Goal: Task Accomplishment & Management: Manage account settings

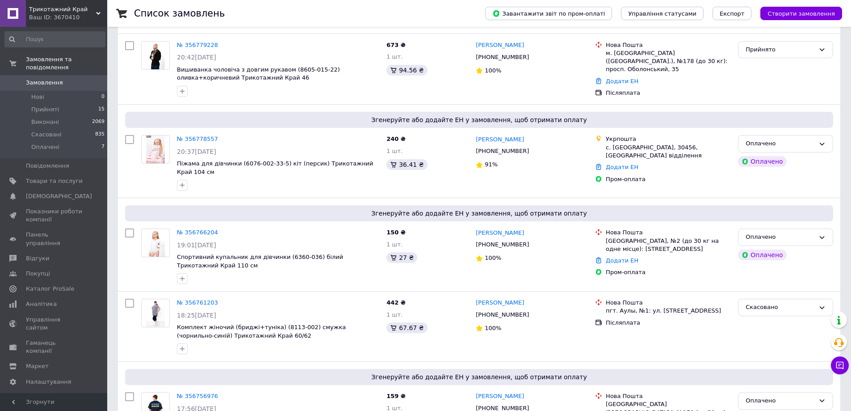
scroll to position [313, 0]
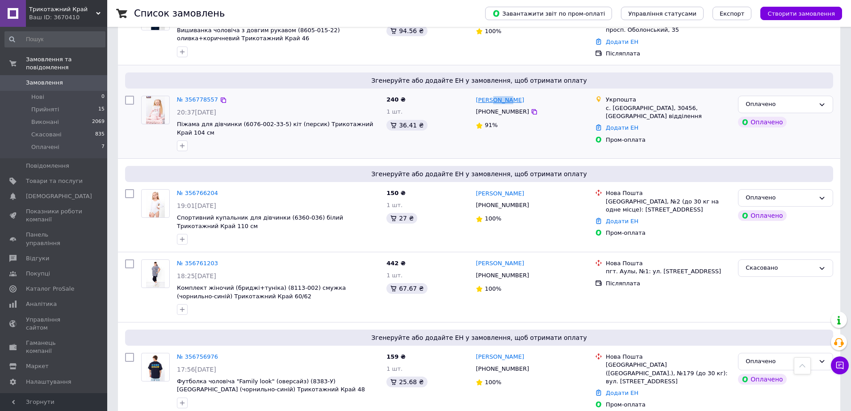
drag, startPoint x: 515, startPoint y: 98, endPoint x: 492, endPoint y: 102, distance: 23.6
click at [492, 102] on div "[PERSON_NAME]" at bounding box center [532, 100] width 114 height 10
copy link "[PERSON_NAME]"
click at [192, 97] on link "№ 356778557" at bounding box center [197, 99] width 41 height 7
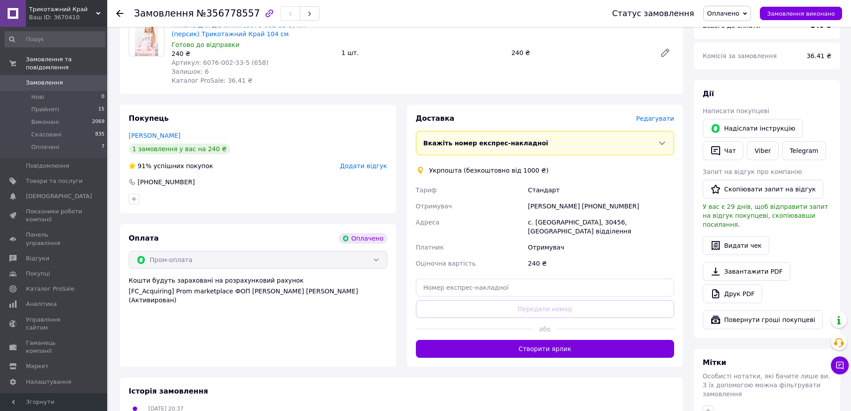
scroll to position [402, 0]
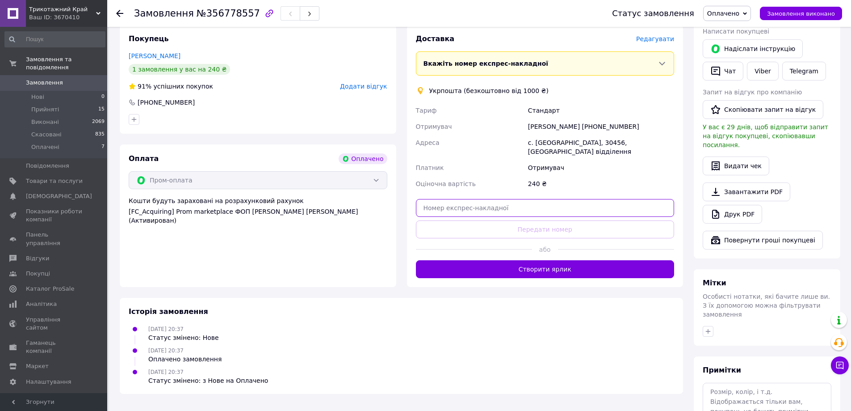
click at [537, 199] on input "text" at bounding box center [545, 208] width 259 height 18
paste input "0505352534344"
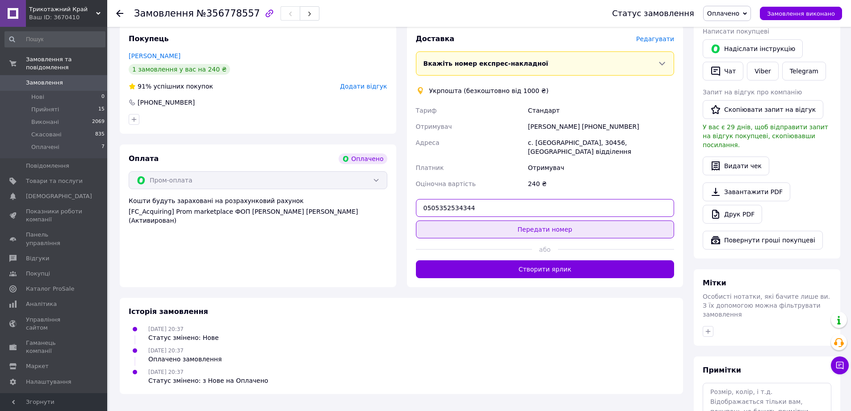
type input "0505352534344"
click at [552, 220] on button "Передати номер" at bounding box center [545, 229] width 259 height 18
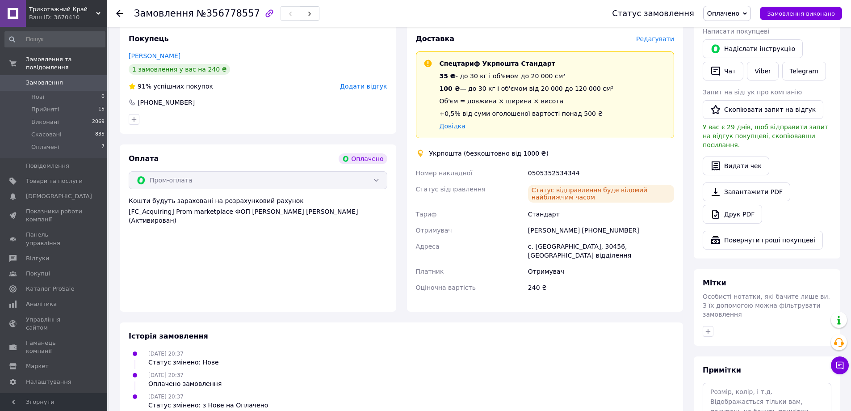
click at [117, 13] on use at bounding box center [119, 13] width 7 height 7
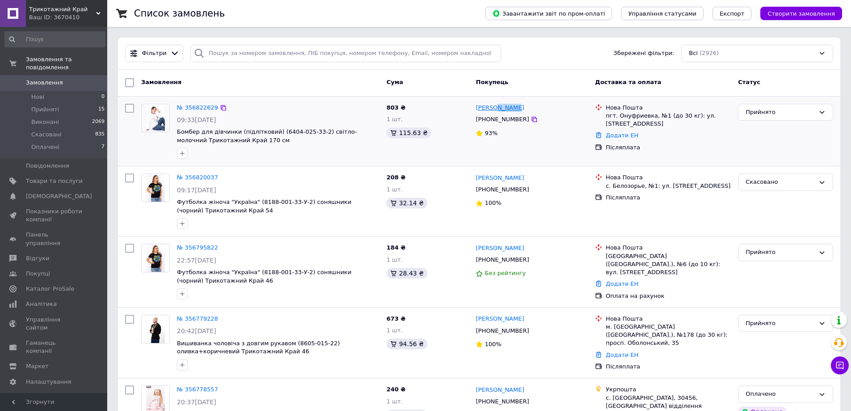
drag, startPoint x: 514, startPoint y: 107, endPoint x: 492, endPoint y: 107, distance: 22.3
click at [492, 107] on div "[PERSON_NAME]" at bounding box center [532, 108] width 114 height 10
copy link "Уткіна"
click at [191, 105] on link "№ 356822629" at bounding box center [197, 107] width 41 height 7
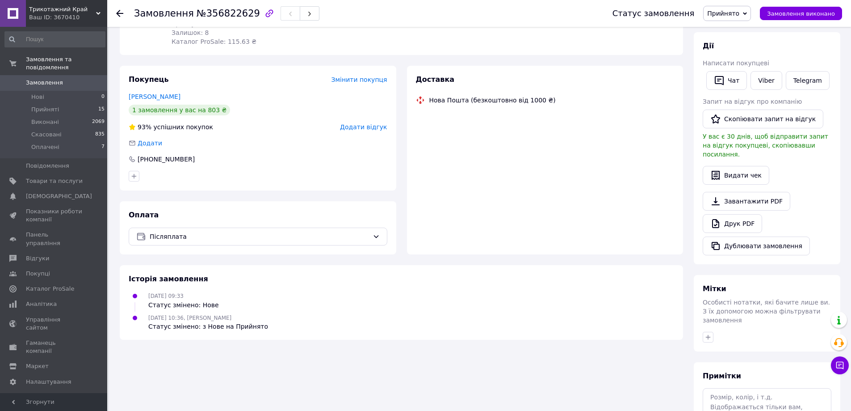
scroll to position [134, 0]
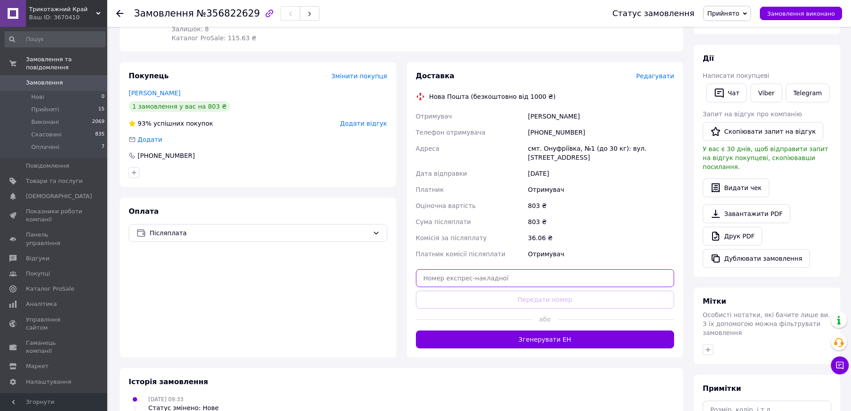
click at [504, 284] on input "text" at bounding box center [545, 278] width 259 height 18
paste input "20400471873491"
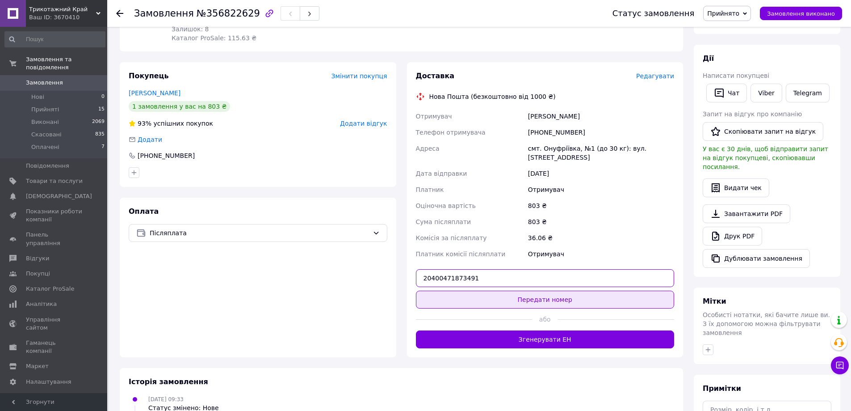
type input "20400471873491"
click at [519, 299] on button "Передати номер" at bounding box center [545, 299] width 259 height 18
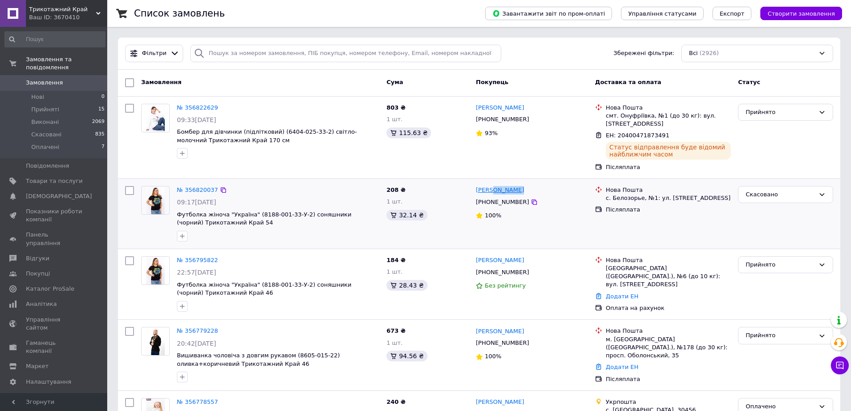
drag, startPoint x: 531, startPoint y: 193, endPoint x: 491, endPoint y: 193, distance: 40.2
click at [491, 193] on div "[PERSON_NAME]" at bounding box center [532, 190] width 114 height 10
drag, startPoint x: 532, startPoint y: 264, endPoint x: 493, endPoint y: 262, distance: 38.9
click at [493, 262] on div "[PERSON_NAME]" at bounding box center [532, 260] width 114 height 10
copy link "Мамччук"
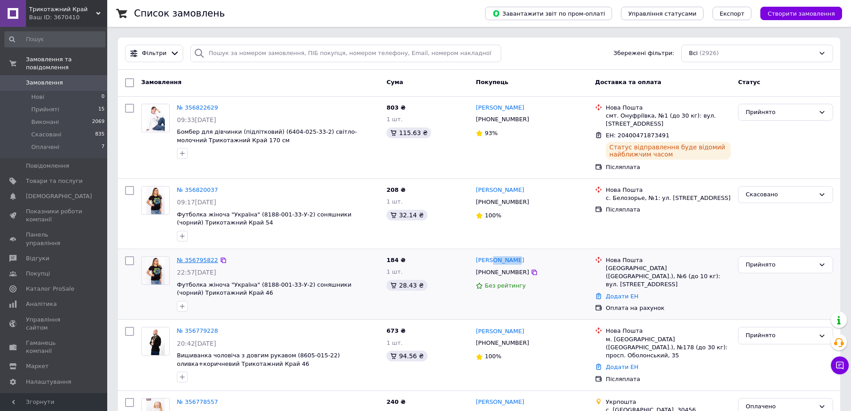
click at [185, 257] on link "№ 356795822" at bounding box center [197, 259] width 41 height 7
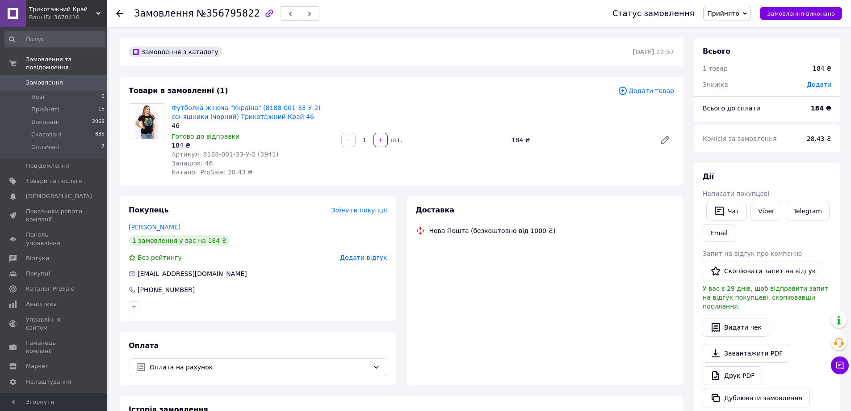
scroll to position [134, 0]
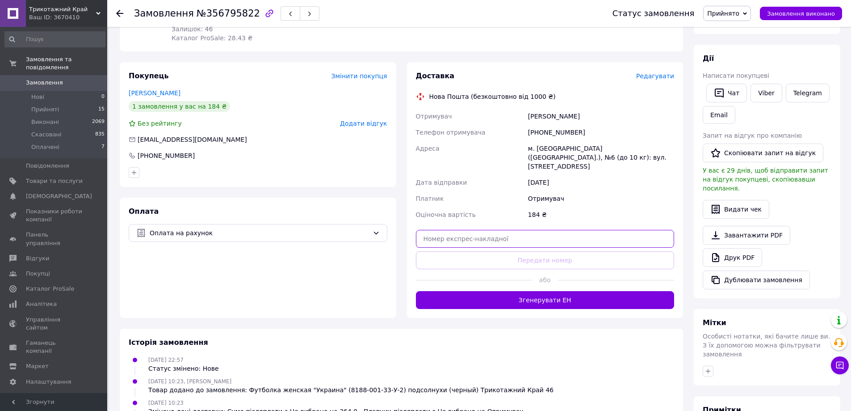
click at [531, 231] on input "text" at bounding box center [545, 239] width 259 height 18
paste input "20400471876516"
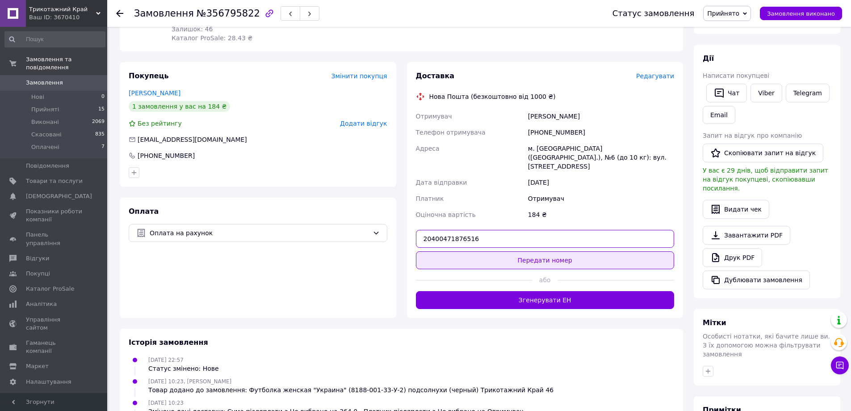
type input "20400471876516"
click at [536, 251] on button "Передати номер" at bounding box center [545, 260] width 259 height 18
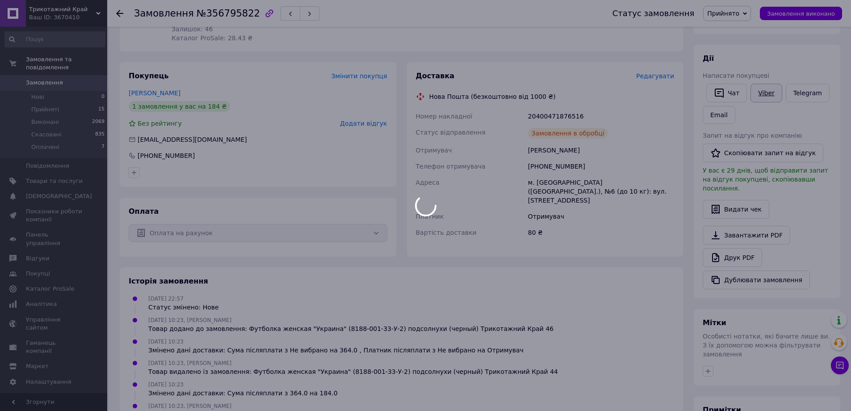
click at [768, 94] on div at bounding box center [425, 205] width 851 height 411
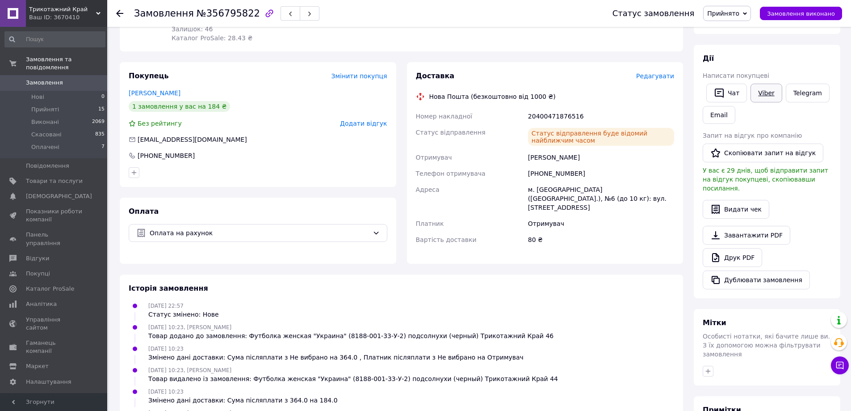
click at [764, 91] on link "Viber" at bounding box center [766, 93] width 31 height 19
click at [117, 11] on icon at bounding box center [119, 13] width 7 height 7
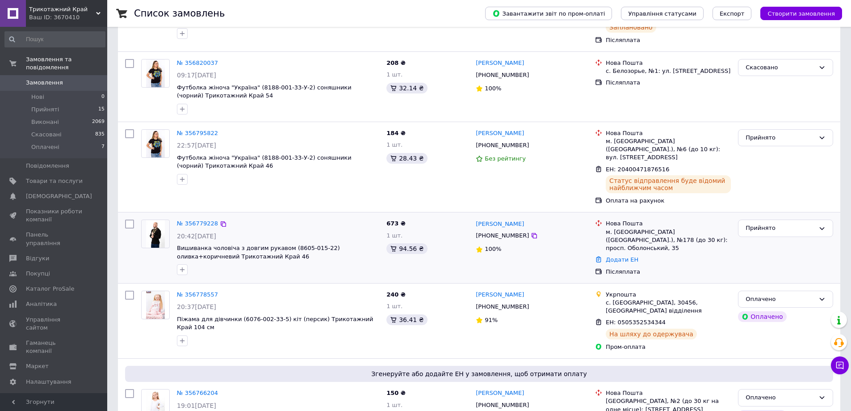
scroll to position [134, 0]
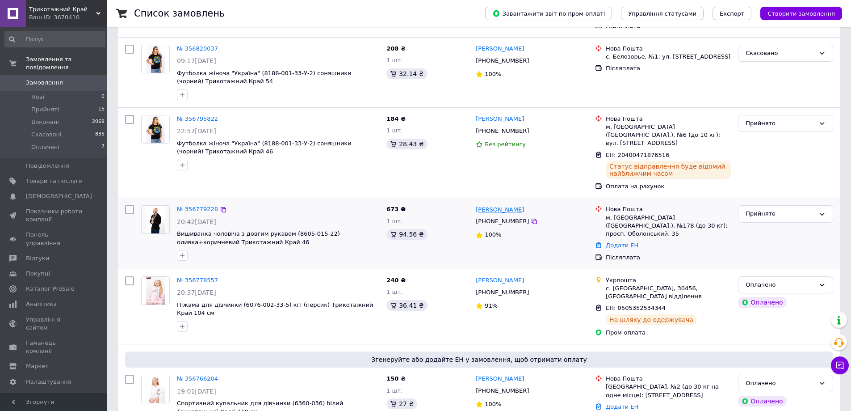
drag, startPoint x: 537, startPoint y: 201, endPoint x: 501, endPoint y: 203, distance: 35.8
click at [499, 204] on div "[PERSON_NAME]" at bounding box center [532, 209] width 114 height 10
click at [473, 201] on div "Лисюк Володимир +380967246967 100%" at bounding box center [531, 232] width 119 height 63
drag, startPoint x: 464, startPoint y: 202, endPoint x: 495, endPoint y: 204, distance: 30.9
click at [495, 204] on div "№ 356779228 20:42, 11.08.2025 Вишиванка чоловіча з довгим рукавом (8605-015-22)…" at bounding box center [479, 232] width 715 height 63
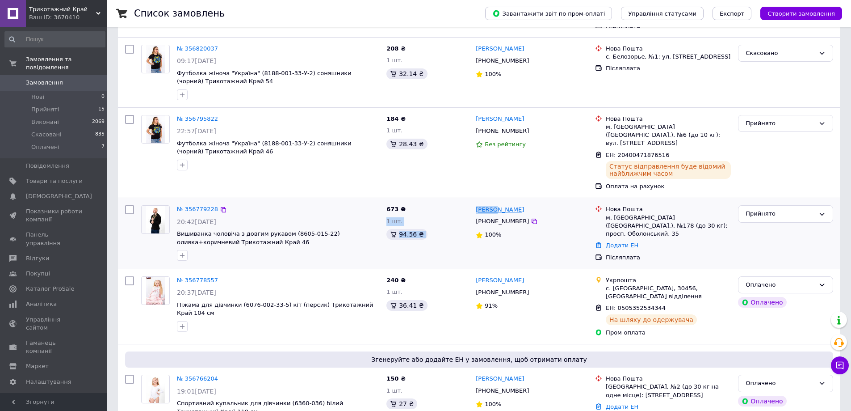
copy div "673 ₴ 1 шт. 94.56 ₴ Лисюк"
click at [183, 206] on link "№ 356779228" at bounding box center [197, 209] width 41 height 7
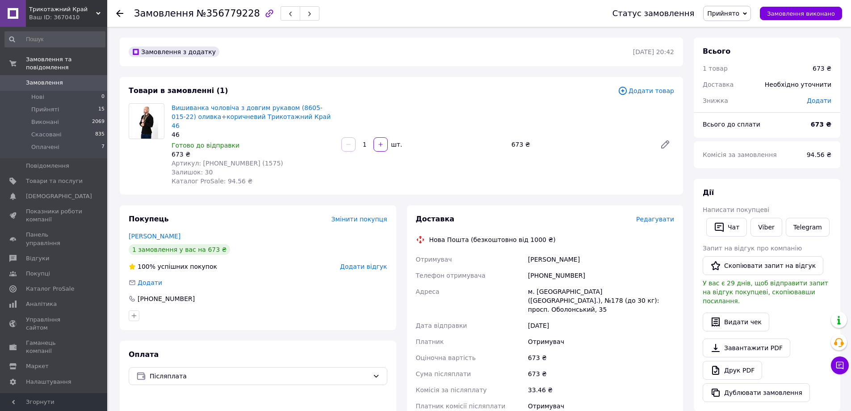
scroll to position [89, 0]
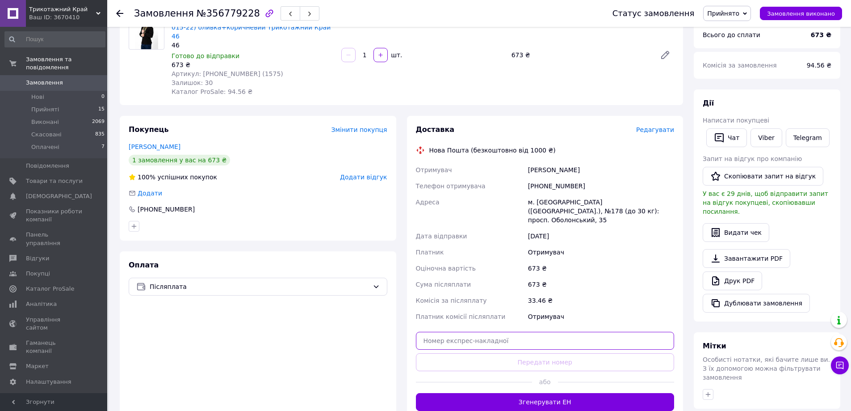
click at [520, 331] on input "text" at bounding box center [545, 340] width 259 height 18
paste input "20400471873980"
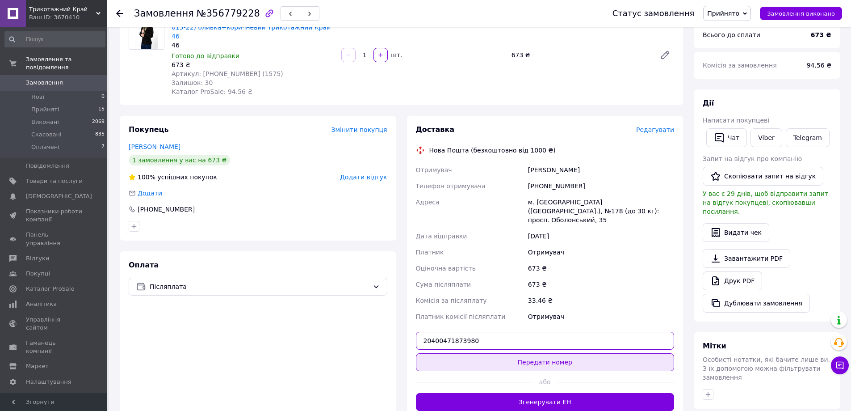
type input "20400471873980"
click at [533, 353] on button "Передати номер" at bounding box center [545, 362] width 259 height 18
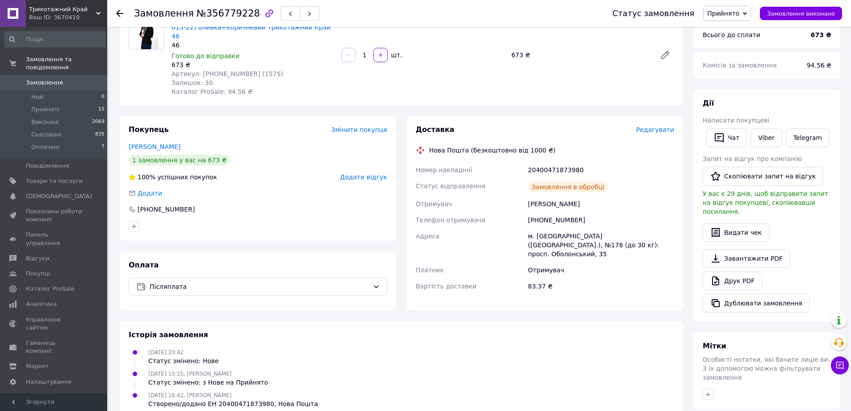
click at [119, 13] on use at bounding box center [119, 13] width 7 height 7
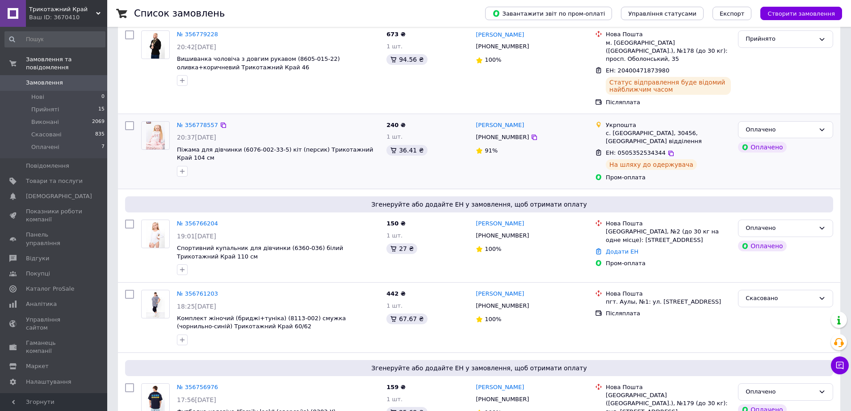
scroll to position [313, 0]
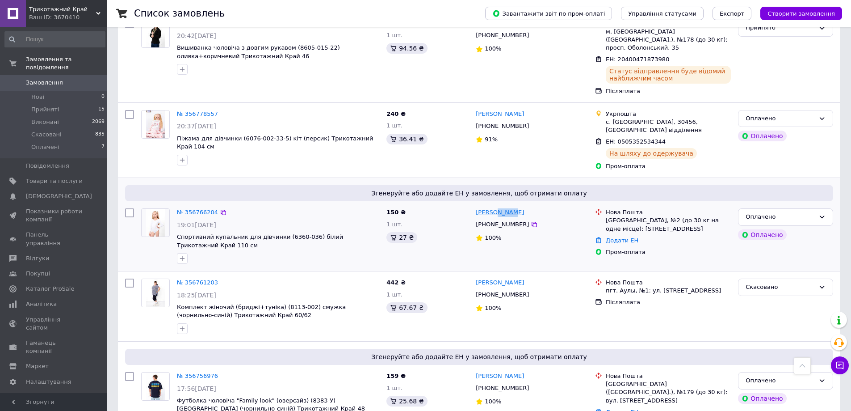
drag, startPoint x: 531, startPoint y: 199, endPoint x: 494, endPoint y: 199, distance: 37.5
click at [494, 207] on div "[PERSON_NAME]" at bounding box center [532, 212] width 114 height 10
copy link "Брода"
click at [194, 209] on link "№ 356766204" at bounding box center [197, 212] width 41 height 7
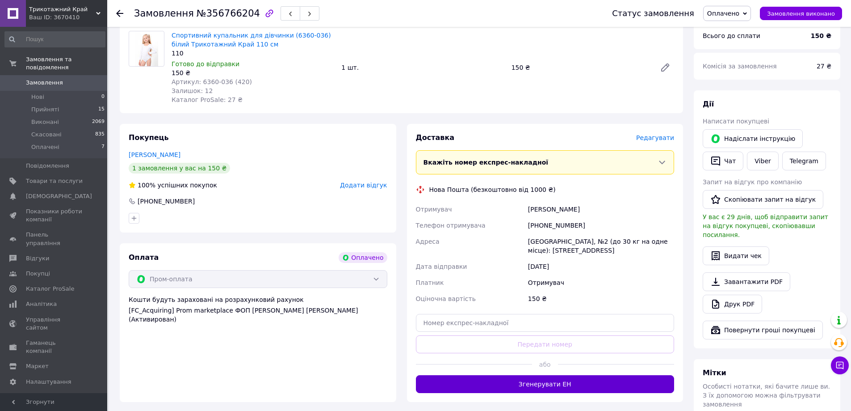
scroll to position [373, 0]
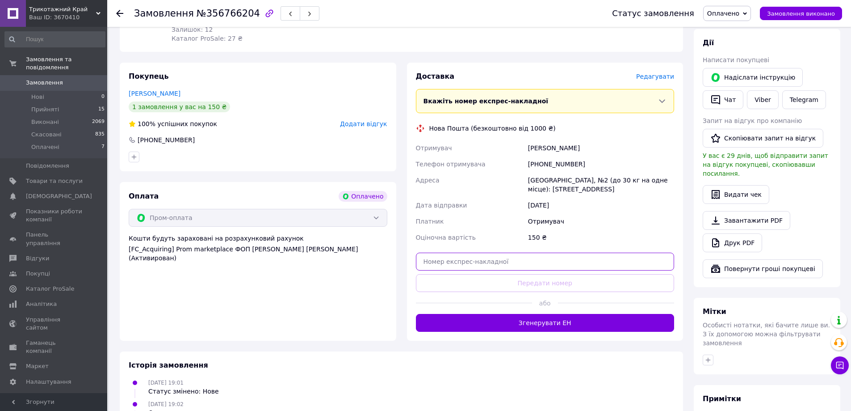
click at [475, 253] on input "text" at bounding box center [545, 261] width 259 height 18
paste input "20400471871698"
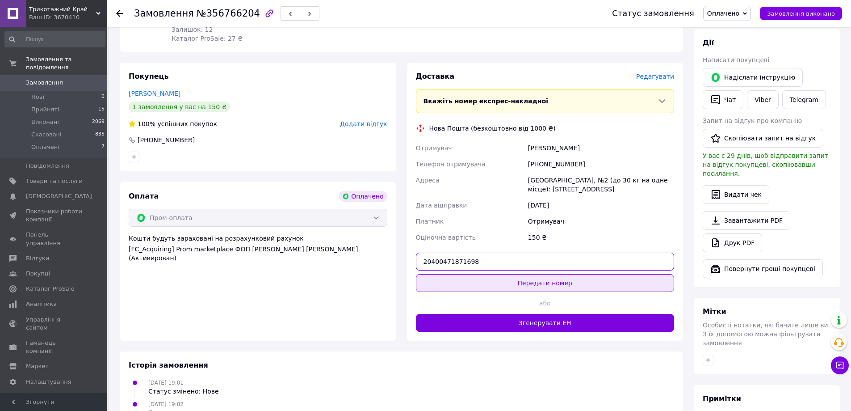
type input "20400471871698"
click at [499, 275] on button "Передати номер" at bounding box center [545, 283] width 259 height 18
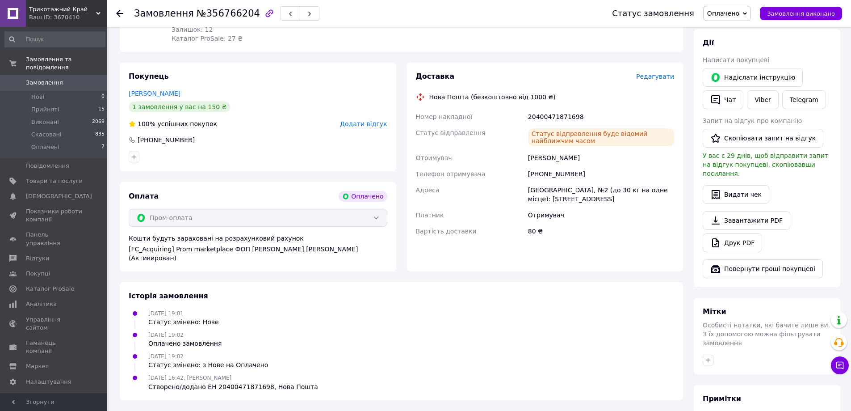
click at [117, 15] on use at bounding box center [119, 13] width 7 height 7
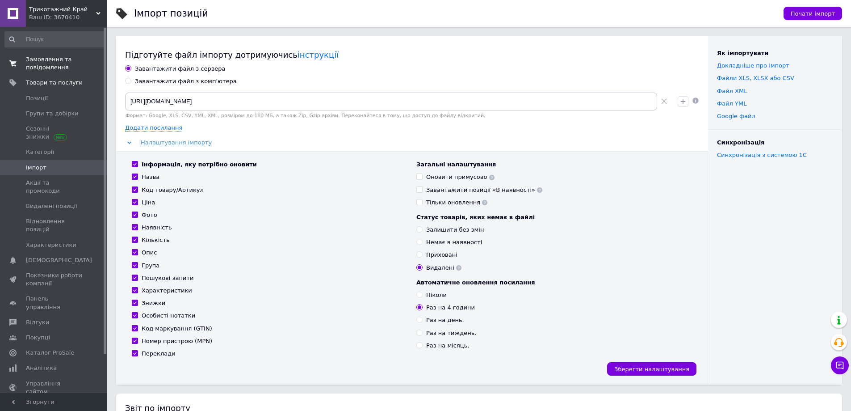
click at [33, 67] on span "Замовлення та повідомлення" at bounding box center [54, 63] width 57 height 16
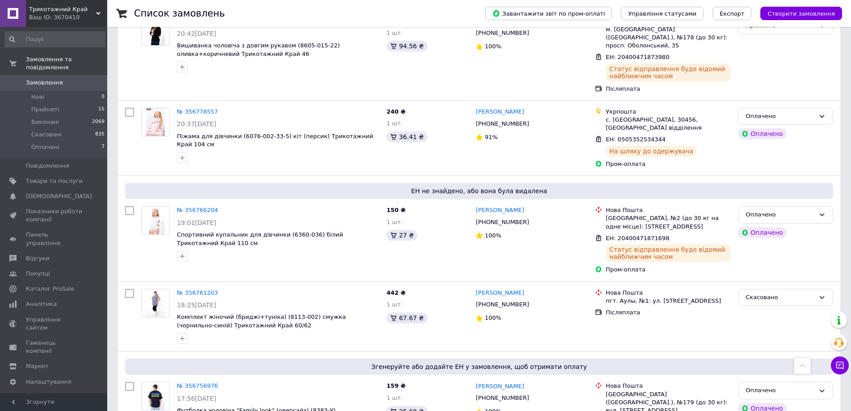
scroll to position [447, 0]
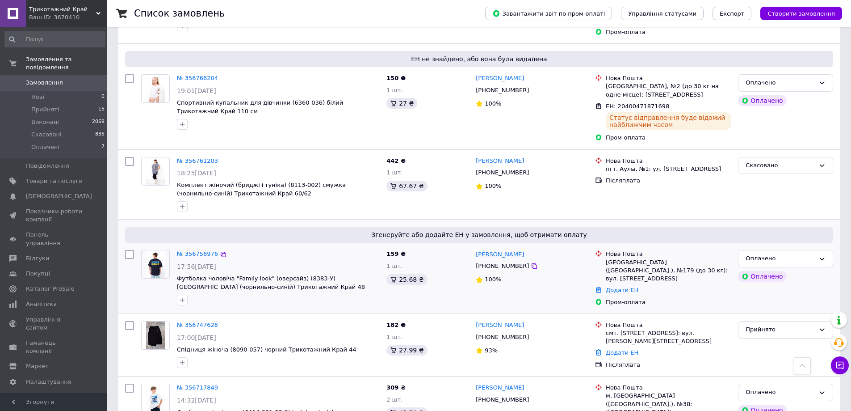
drag, startPoint x: 526, startPoint y: 236, endPoint x: 496, endPoint y: 237, distance: 29.9
click at [493, 249] on div "[PERSON_NAME]" at bounding box center [532, 254] width 114 height 10
copy link "Манікало"
click at [199, 250] on link "№ 356756976" at bounding box center [197, 253] width 41 height 7
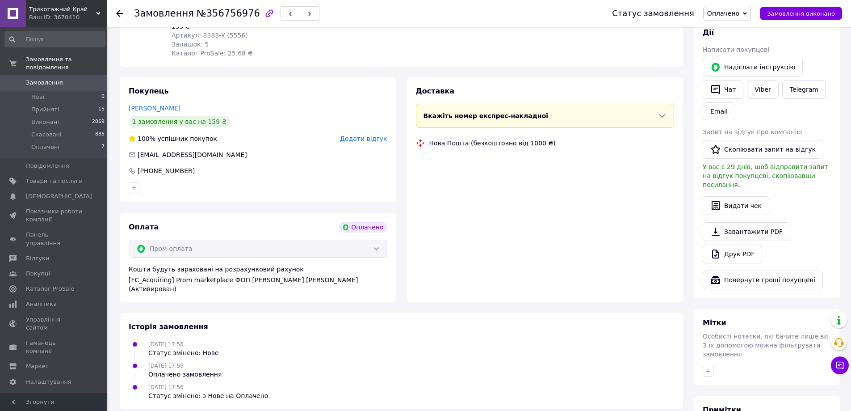
scroll to position [455, 0]
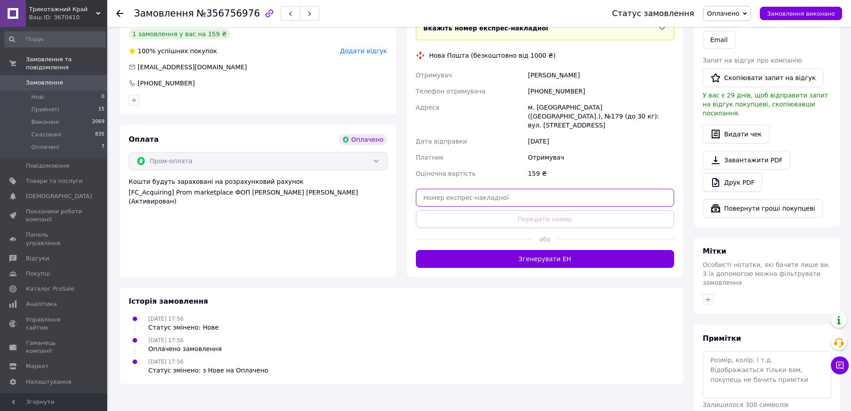
click at [467, 189] on input "text" at bounding box center [545, 198] width 259 height 18
paste input "20400471871401"
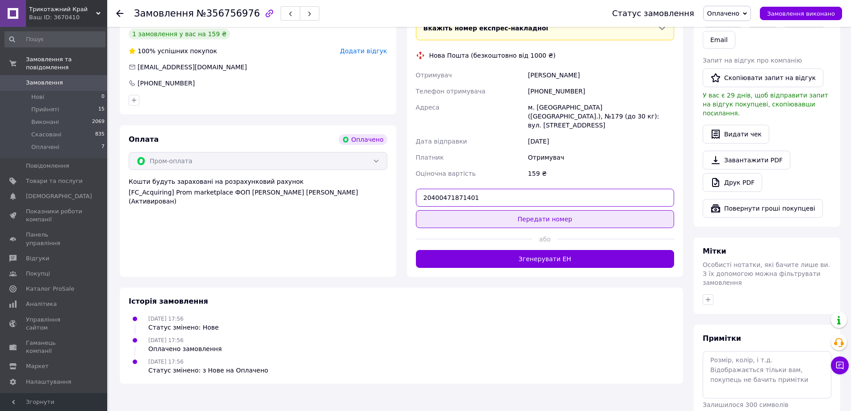
type input "20400471871401"
click at [481, 210] on button "Передати номер" at bounding box center [545, 219] width 259 height 18
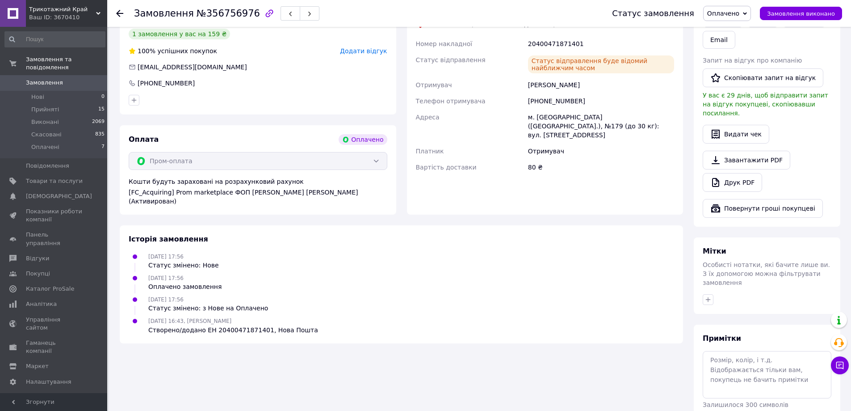
click at [116, 13] on div "Замовлення №356756976 Статус замовлення Оплачено Прийнято Виконано Скасовано За…" at bounding box center [479, 13] width 744 height 27
click at [119, 11] on use at bounding box center [119, 13] width 7 height 7
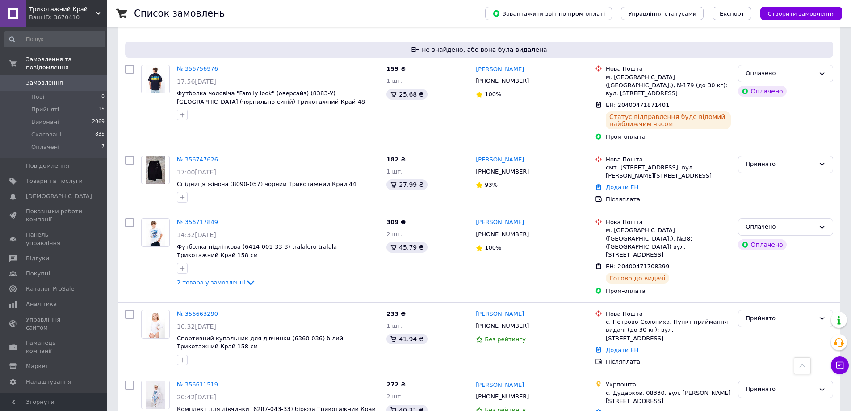
scroll to position [625, 0]
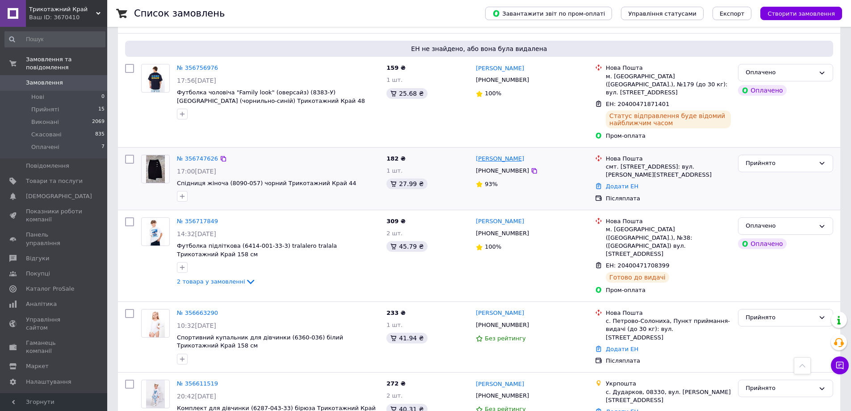
drag, startPoint x: 544, startPoint y: 134, endPoint x: 497, endPoint y: 134, distance: 47.4
click at [496, 154] on div "[PERSON_NAME]" at bounding box center [532, 159] width 114 height 10
copy link "Миронець"
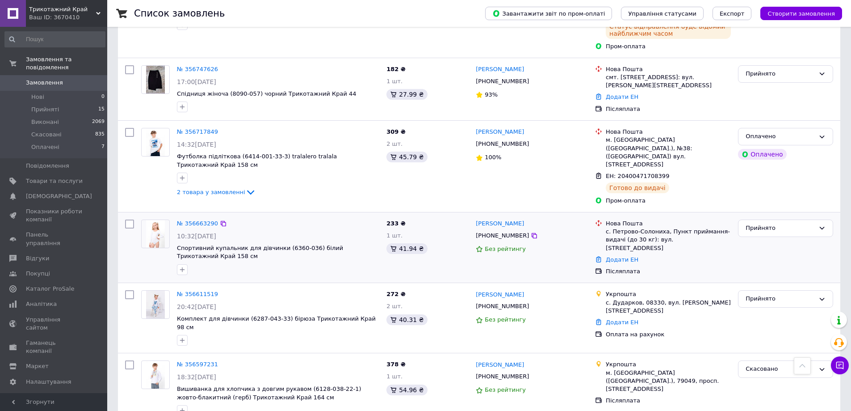
scroll to position [759, 0]
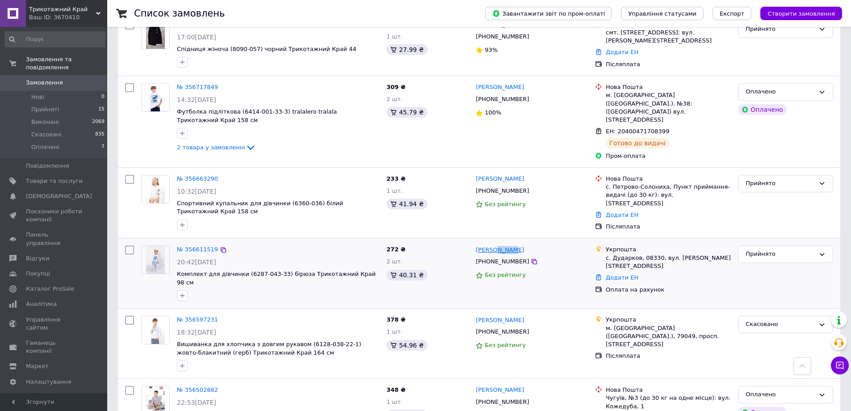
drag, startPoint x: 518, startPoint y: 214, endPoint x: 495, endPoint y: 217, distance: 23.8
click at [495, 244] on div "[PERSON_NAME]" at bounding box center [532, 249] width 114 height 10
copy link "Баюра"
click at [189, 246] on link "№ 356611519" at bounding box center [197, 249] width 41 height 7
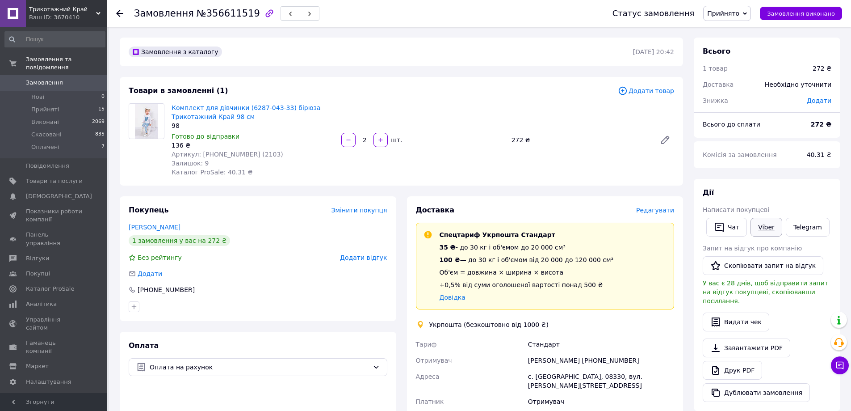
click at [766, 226] on link "Viber" at bounding box center [766, 227] width 31 height 19
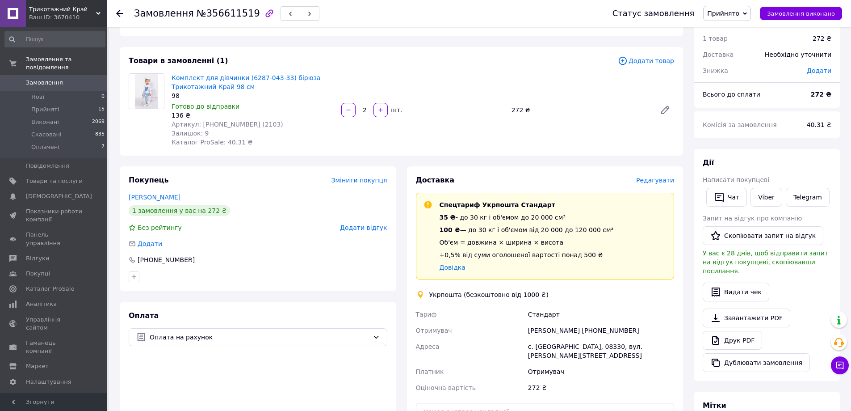
scroll to position [45, 0]
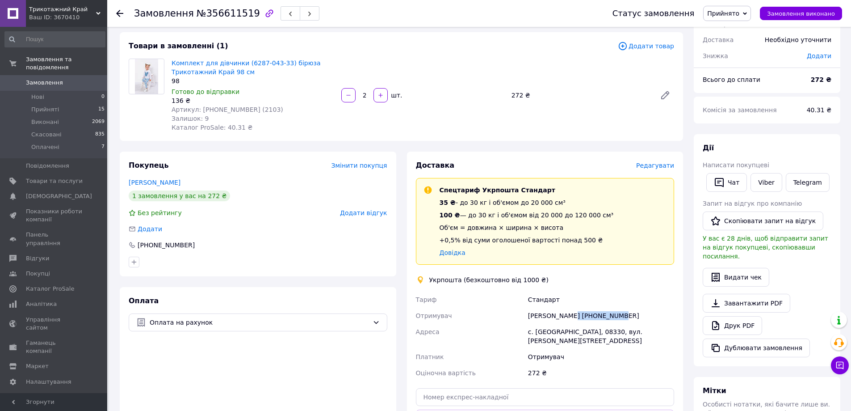
drag, startPoint x: 625, startPoint y: 315, endPoint x: 571, endPoint y: 313, distance: 54.1
click at [571, 313] on div "Жанна Баюра +380964134673" at bounding box center [601, 315] width 150 height 16
copy div "[PHONE_NUMBER]"
drag, startPoint x: 243, startPoint y: 14, endPoint x: 199, endPoint y: 17, distance: 44.3
click at [199, 17] on span "№356611519" at bounding box center [228, 13] width 63 height 11
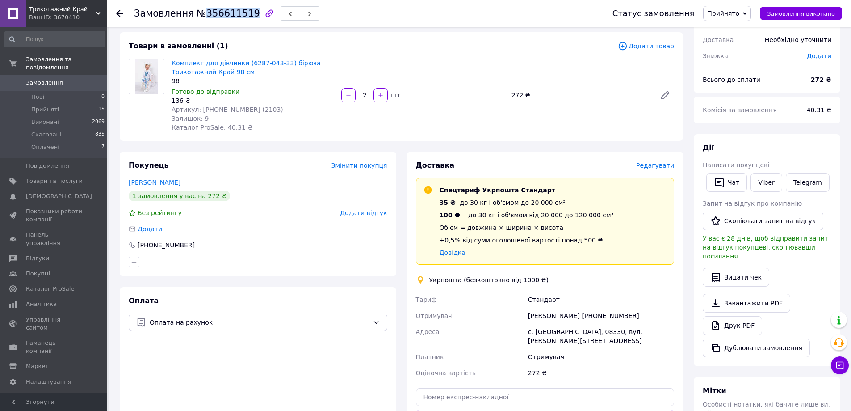
copy span "356611519"
click at [118, 12] on use at bounding box center [119, 13] width 7 height 7
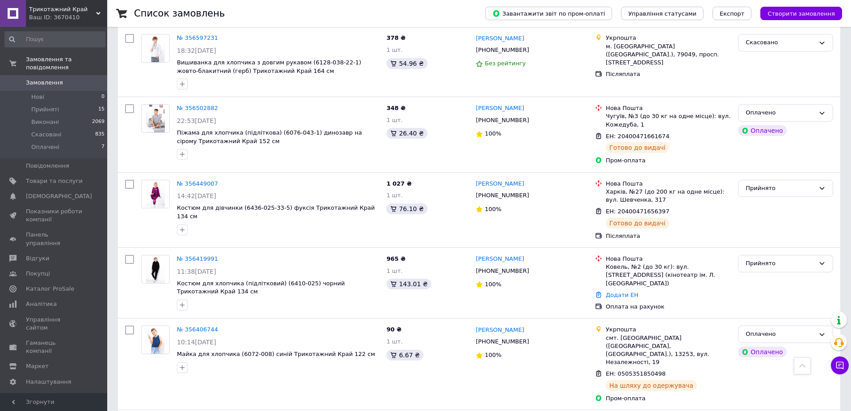
scroll to position [983, 0]
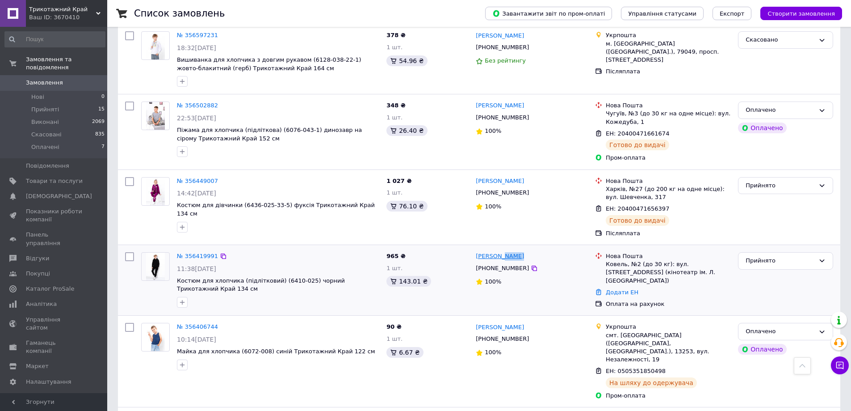
drag, startPoint x: 525, startPoint y: 211, endPoint x: 499, endPoint y: 216, distance: 27.2
click at [499, 251] on div "[PERSON_NAME]" at bounding box center [532, 256] width 114 height 10
click at [198, 251] on div "№ 356419991" at bounding box center [197, 256] width 43 height 10
click at [198, 252] on link "№ 356419991" at bounding box center [197, 255] width 41 height 7
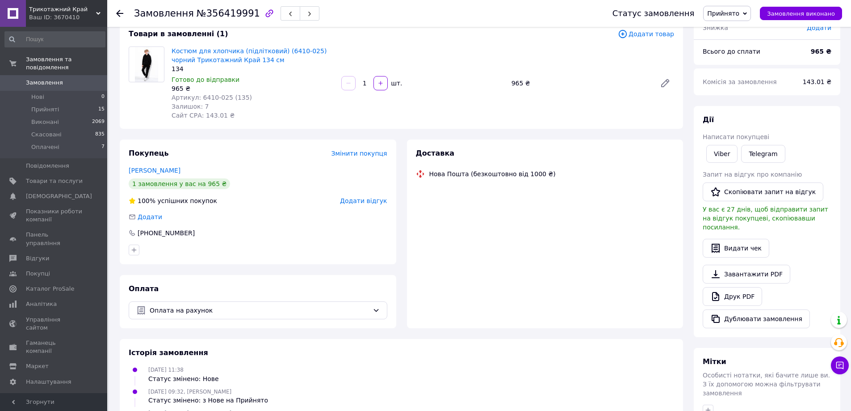
scroll to position [179, 0]
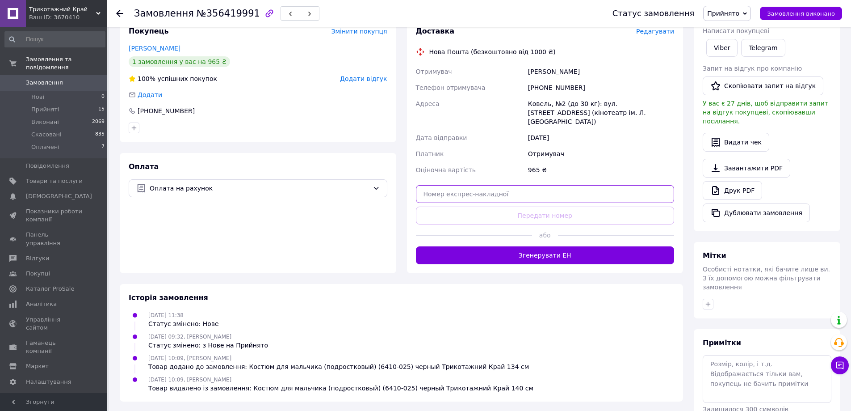
click at [508, 186] on input "text" at bounding box center [545, 194] width 259 height 18
paste input "20400471837353"
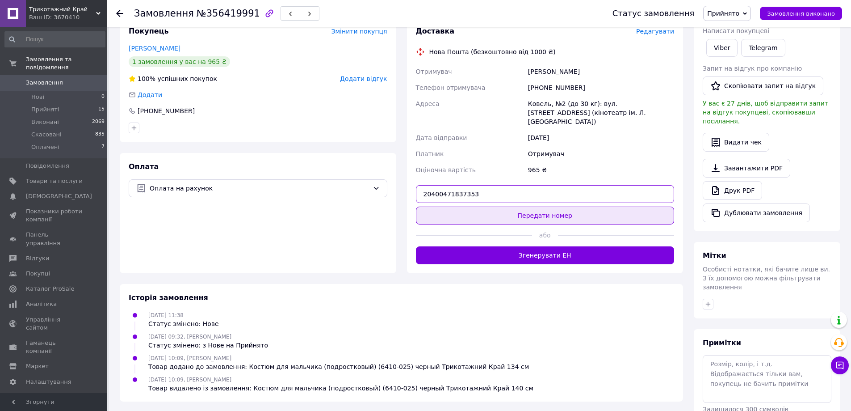
type input "20400471837353"
click at [517, 206] on button "Передати номер" at bounding box center [545, 215] width 259 height 18
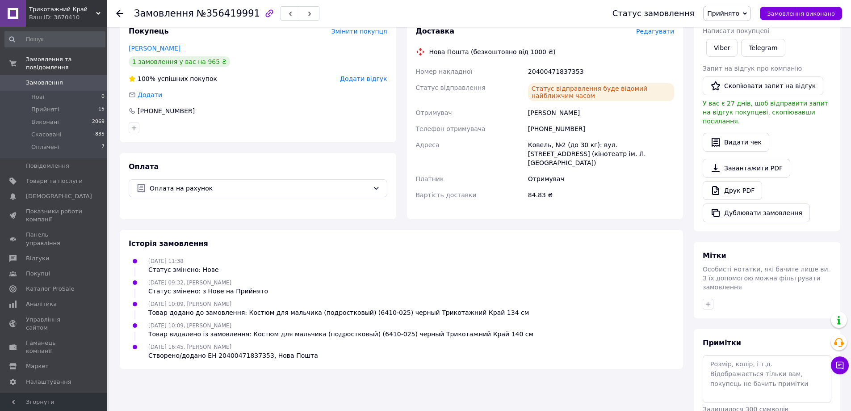
click at [118, 11] on icon at bounding box center [119, 13] width 7 height 7
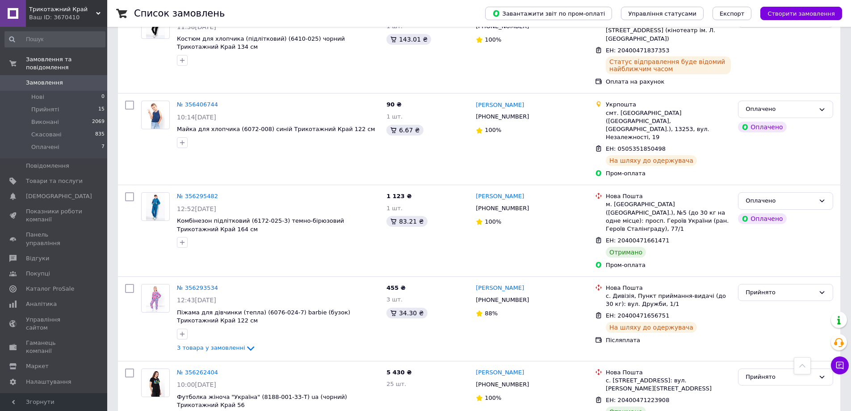
scroll to position [1231, 0]
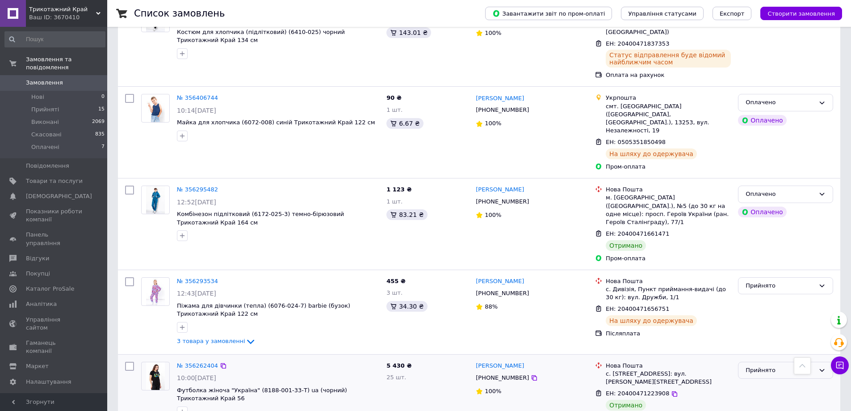
click at [782, 365] on div "Прийнято" at bounding box center [780, 369] width 69 height 9
click at [772, 380] on li "Виконано" at bounding box center [785, 388] width 94 height 17
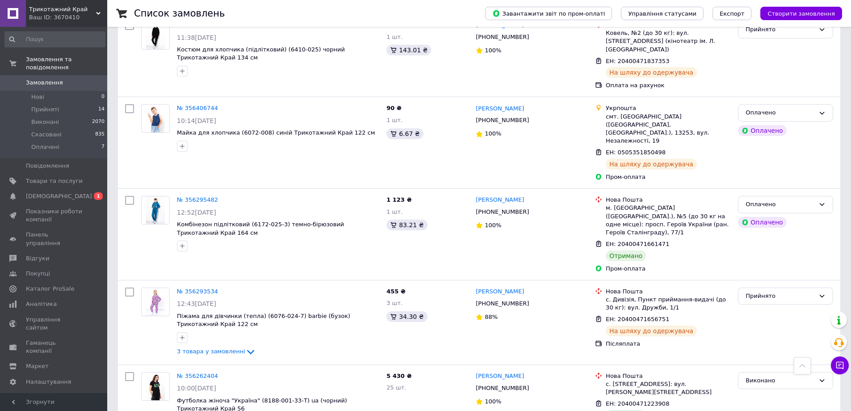
scroll to position [1224, 0]
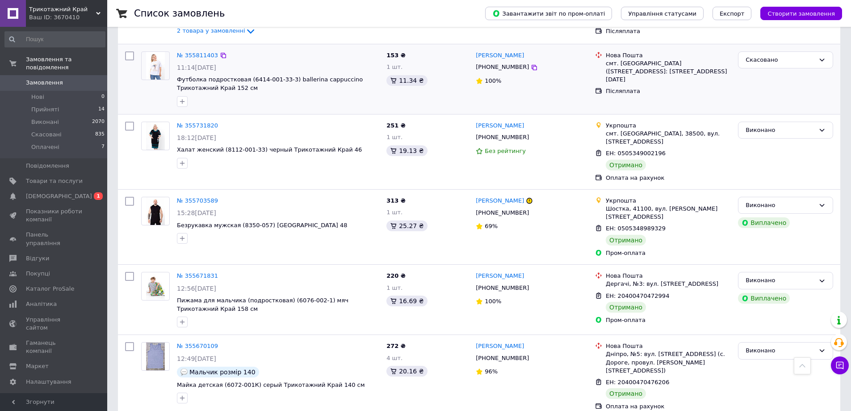
scroll to position [1162, 0]
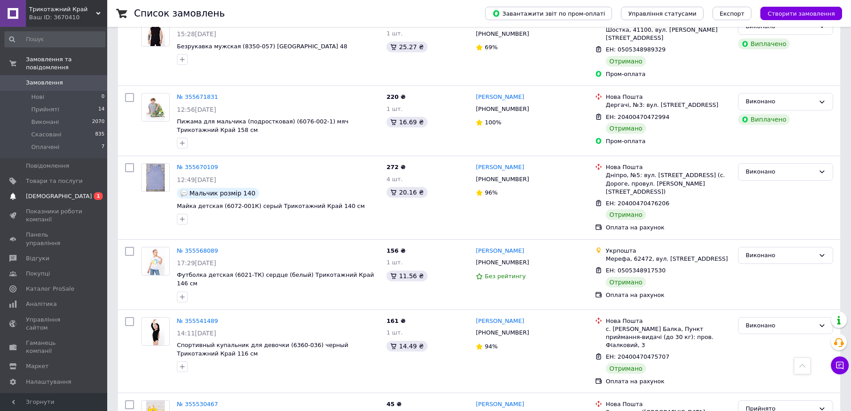
click at [46, 192] on span "[DEMOGRAPHIC_DATA]" at bounding box center [59, 196] width 66 height 8
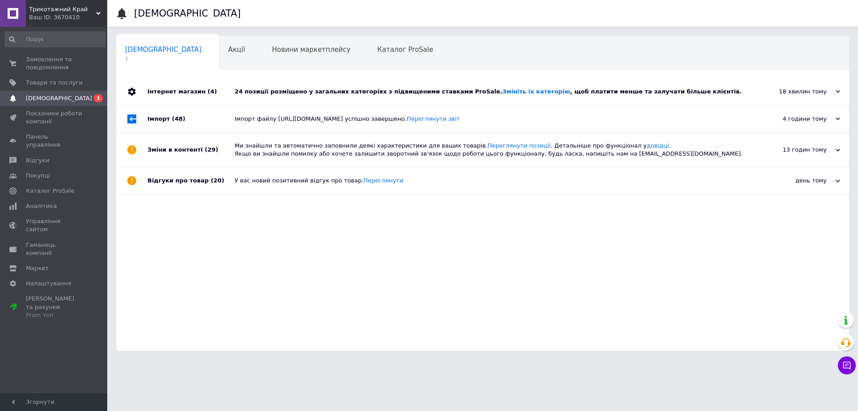
click at [564, 91] on div "24 позиції розміщено у загальних категоріях з підвищеними ставками ProSale. Змі…" at bounding box center [493, 92] width 516 height 8
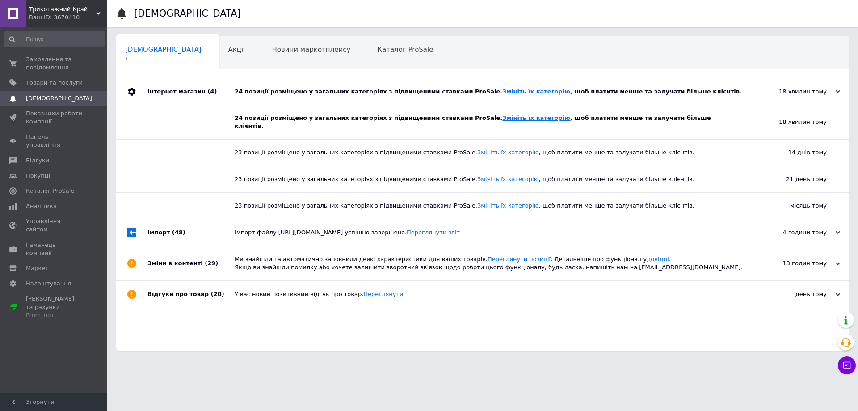
click at [505, 119] on link "Змініть їх категорію" at bounding box center [535, 117] width 67 height 7
